Goal: Information Seeking & Learning: Learn about a topic

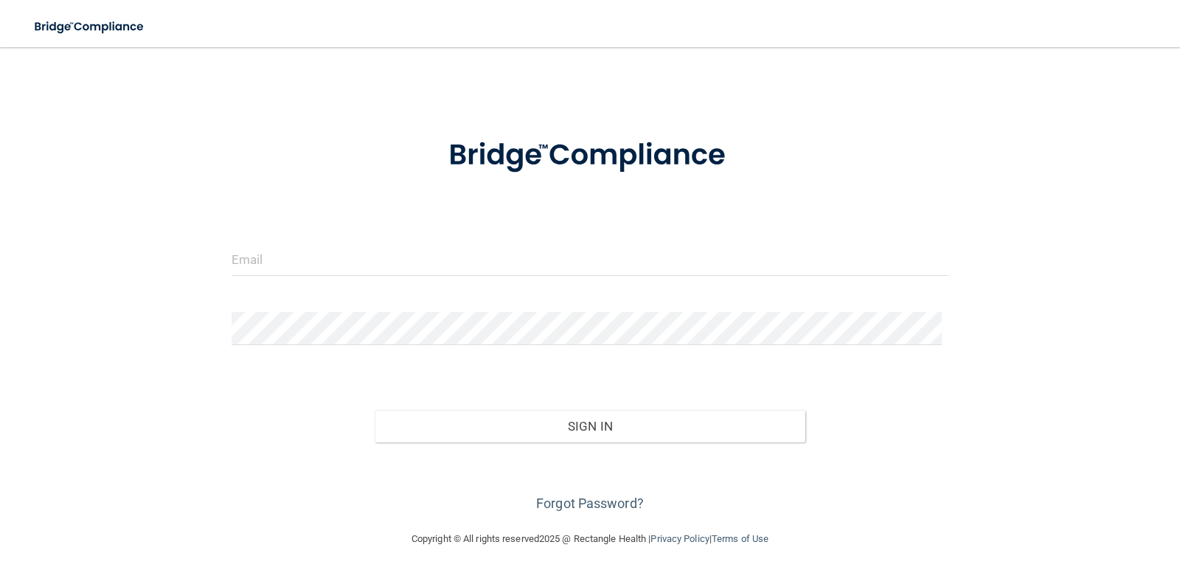
scroll to position [23, 0]
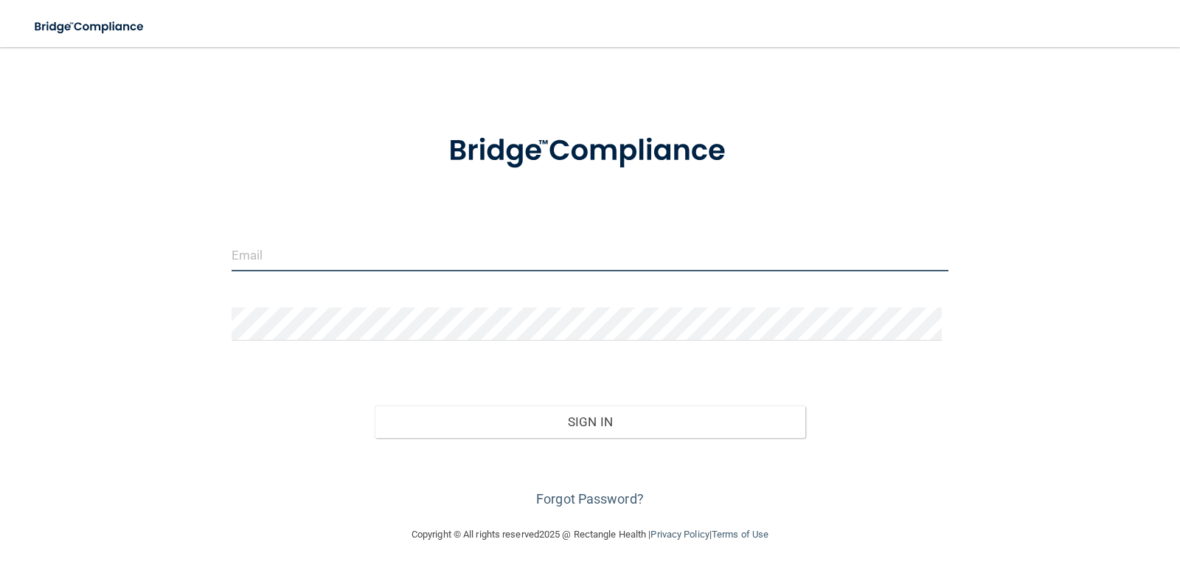
click at [360, 266] on input "email" at bounding box center [591, 254] width 718 height 33
type input "[EMAIL_ADDRESS][DOMAIN_NAME]"
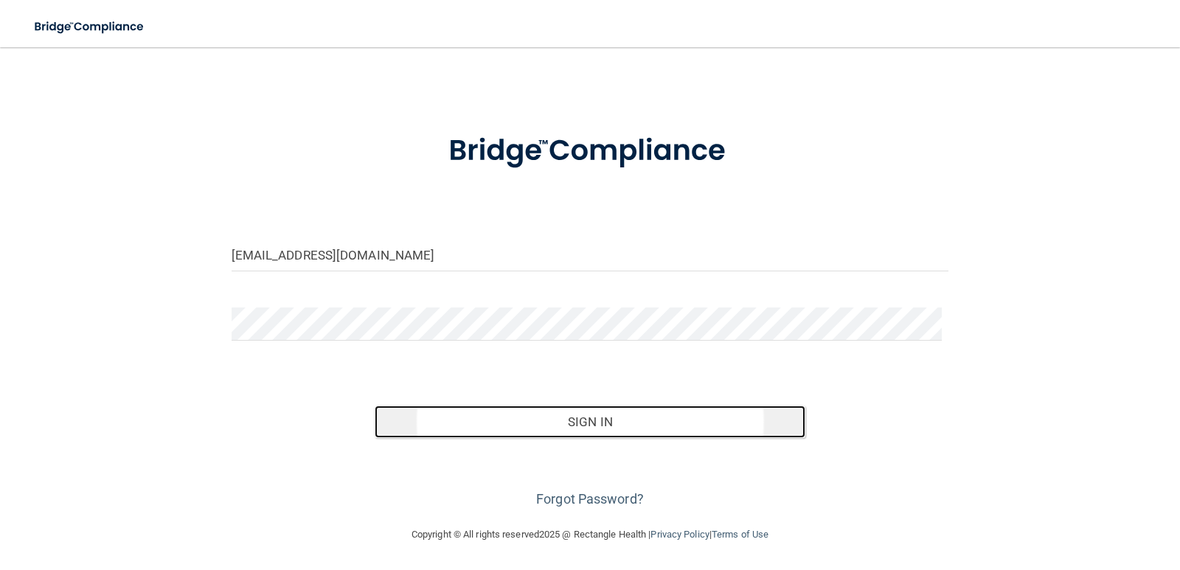
click at [556, 420] on button "Sign In" at bounding box center [590, 422] width 431 height 32
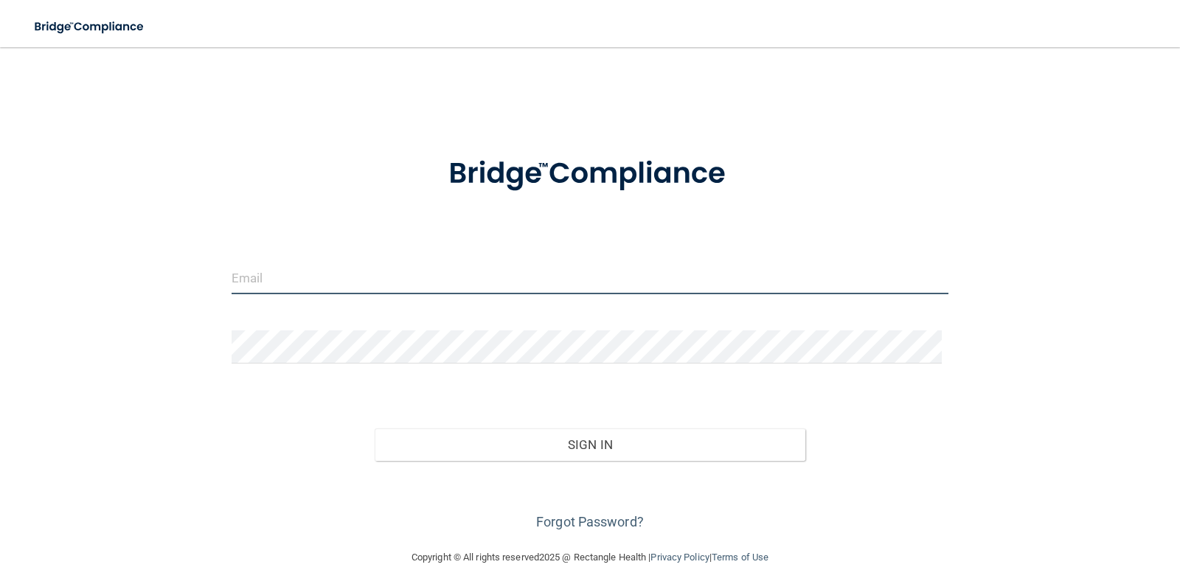
click at [247, 284] on input "email" at bounding box center [591, 277] width 718 height 33
type input "[EMAIL_ADDRESS][DOMAIN_NAME]"
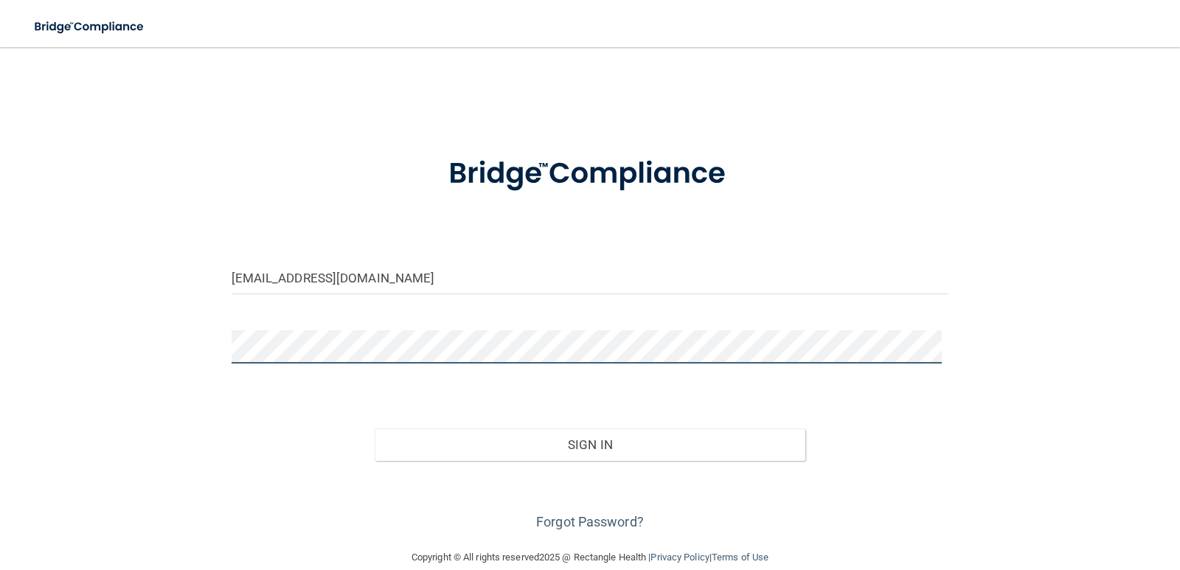
click at [375, 428] on button "Sign In" at bounding box center [590, 444] width 431 height 32
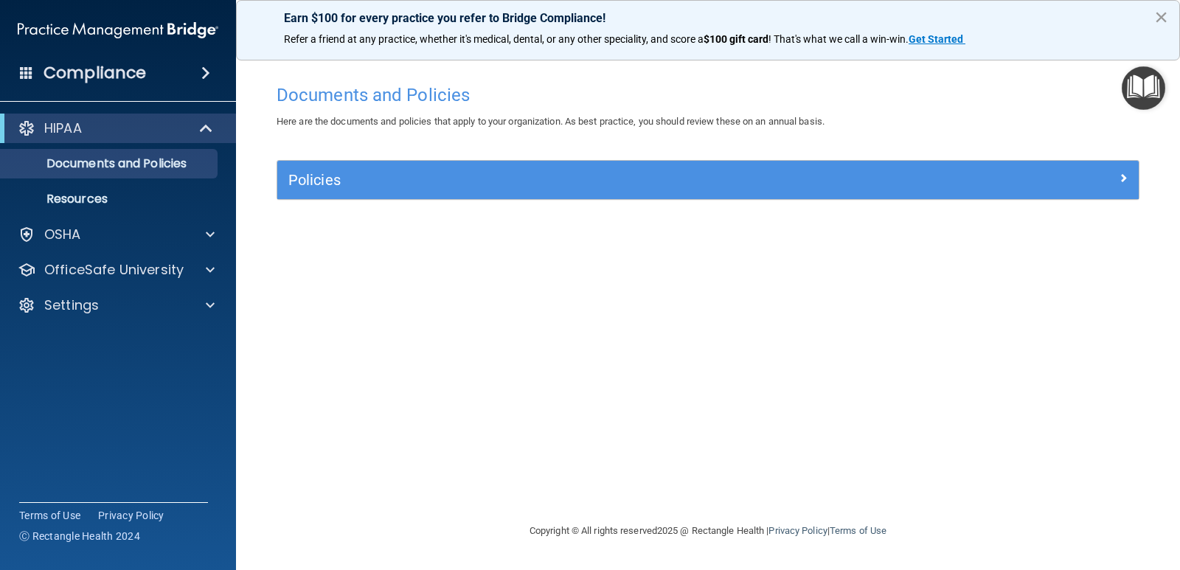
click at [1163, 11] on button "×" at bounding box center [1161, 17] width 14 height 24
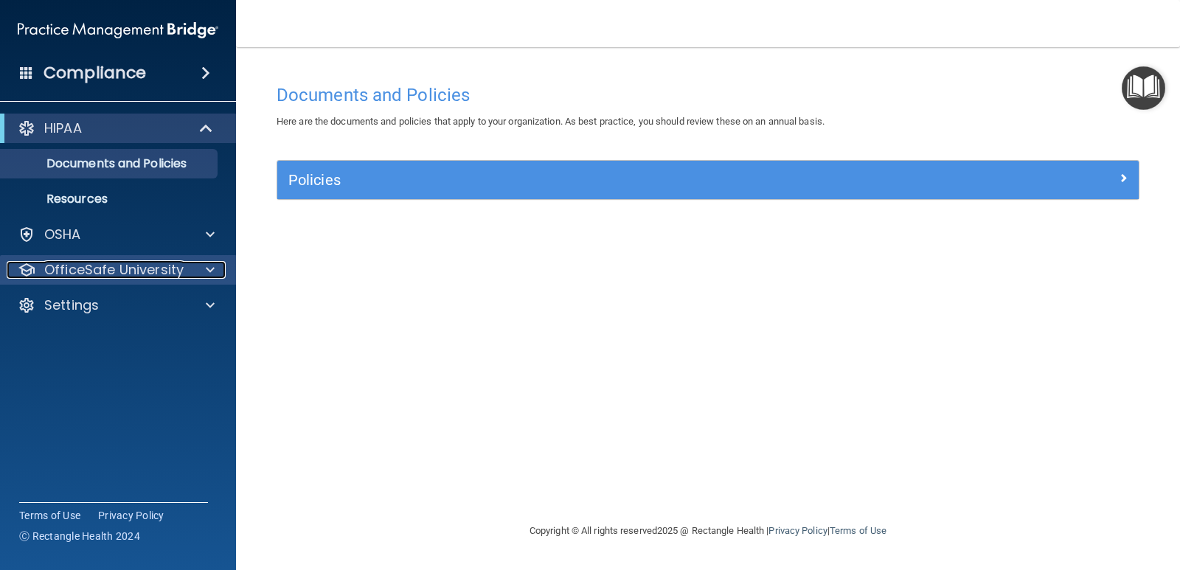
click at [205, 273] on div at bounding box center [208, 270] width 37 height 18
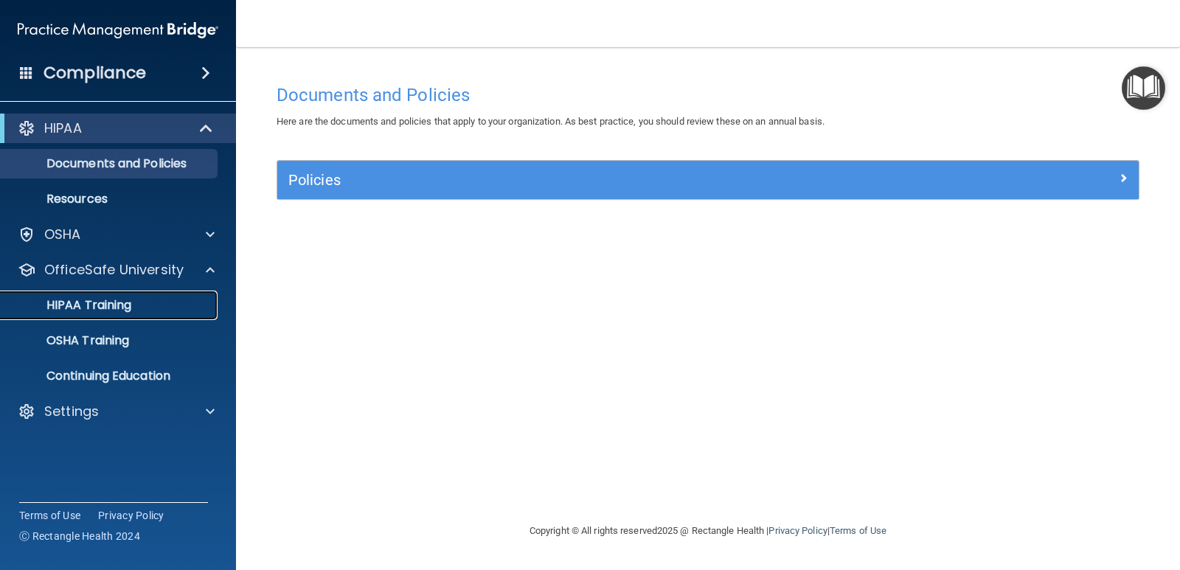
click at [161, 302] on div "HIPAA Training" at bounding box center [110, 305] width 201 height 15
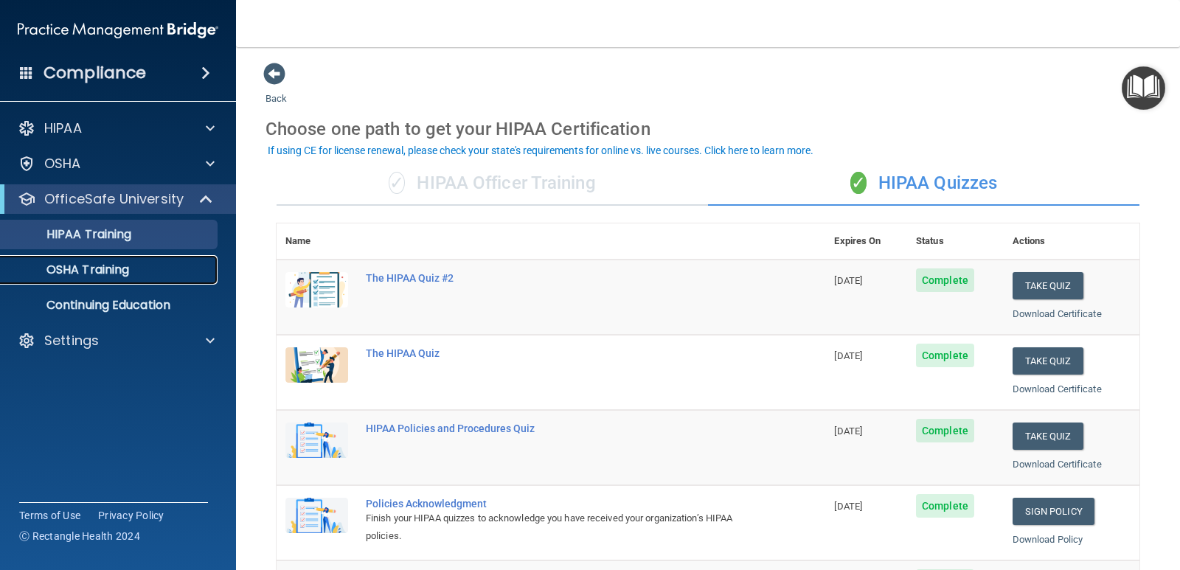
click at [156, 277] on div "OSHA Training" at bounding box center [110, 270] width 201 height 15
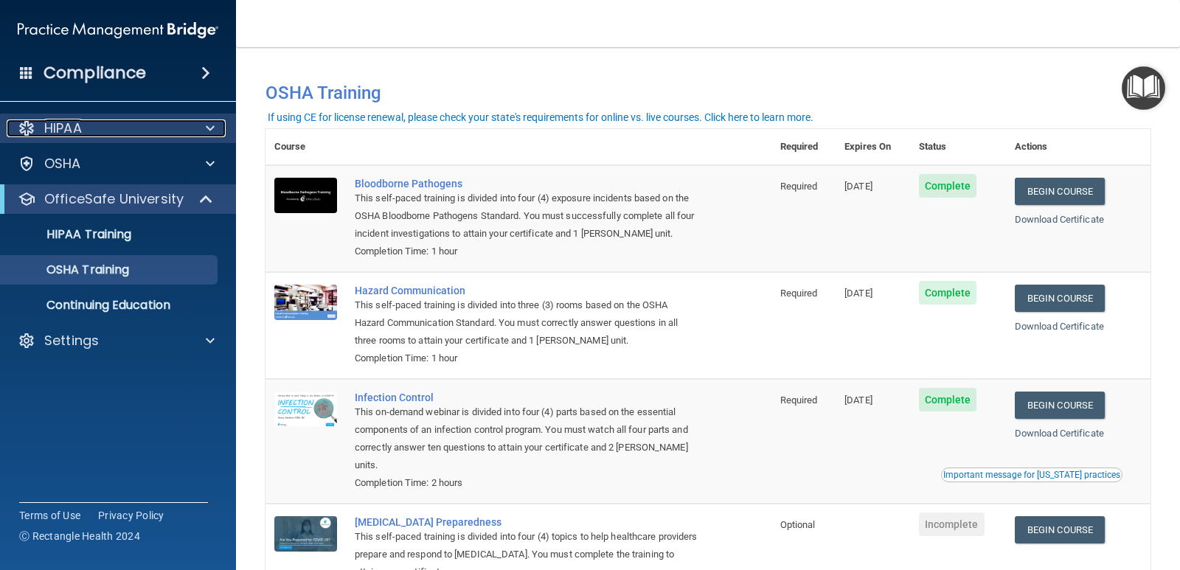
click at [204, 130] on div at bounding box center [208, 128] width 37 height 18
